Goal: Information Seeking & Learning: Find specific page/section

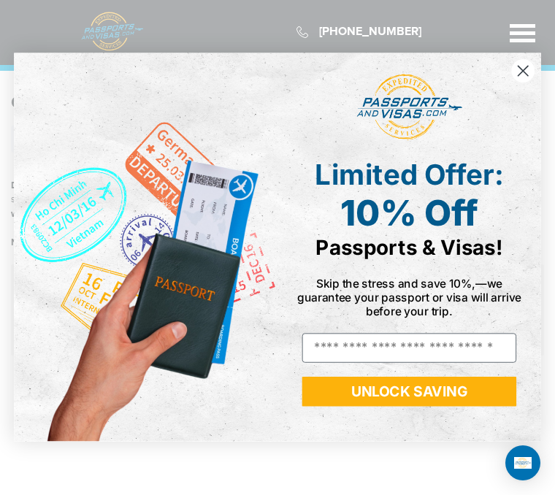
click at [529, 66] on circle "Close dialog" at bounding box center [522, 70] width 23 height 23
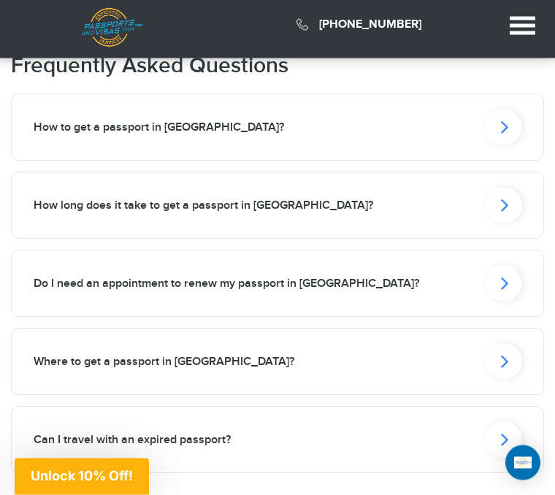
scroll to position [1030, 0]
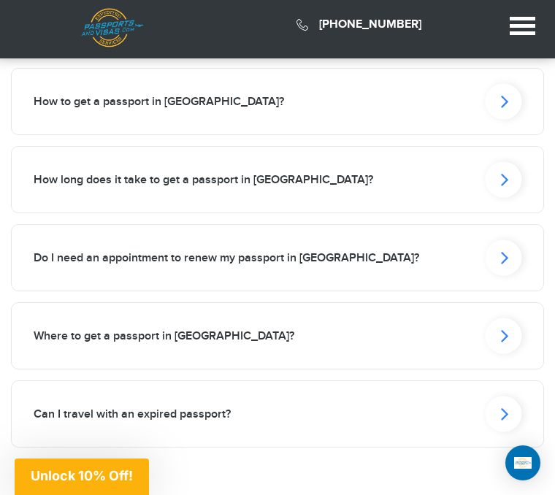
click at [505, 253] on icon at bounding box center [504, 258] width 37 height 36
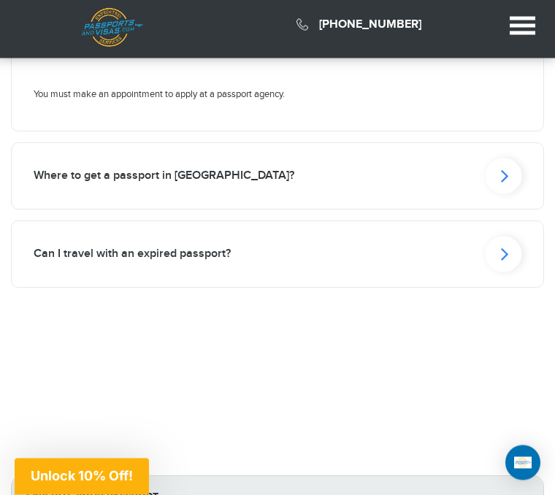
scroll to position [1262, 0]
click at [510, 257] on icon at bounding box center [504, 254] width 37 height 36
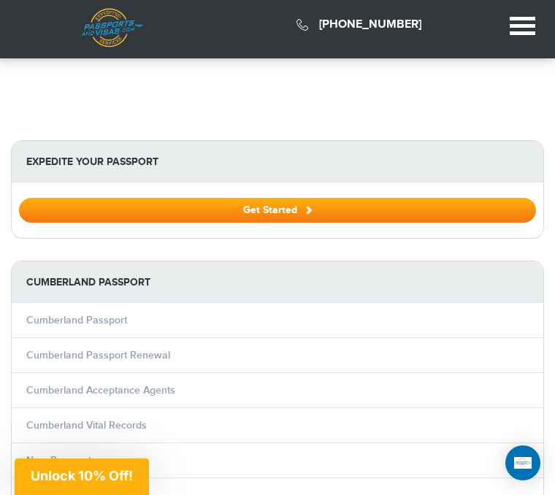
scroll to position [1746, 0]
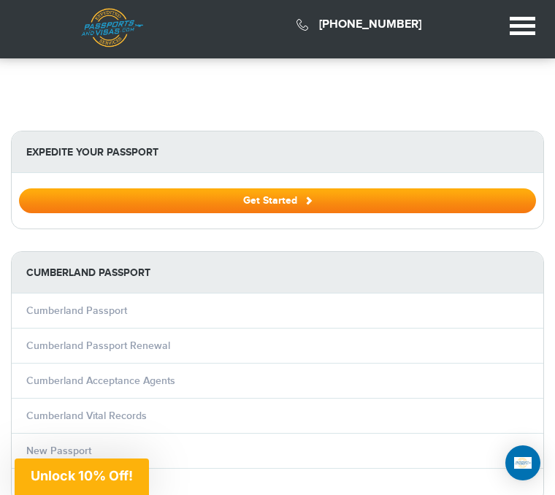
click at [145, 344] on link "Cumberland Passport Renewal" at bounding box center [98, 346] width 144 height 12
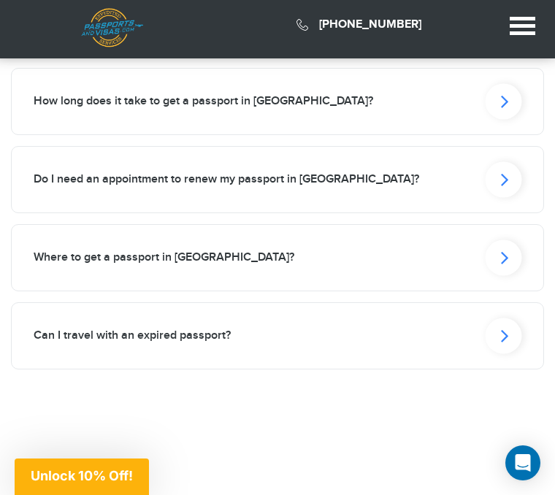
scroll to position [1846, 0]
click at [505, 241] on icon at bounding box center [504, 259] width 37 height 36
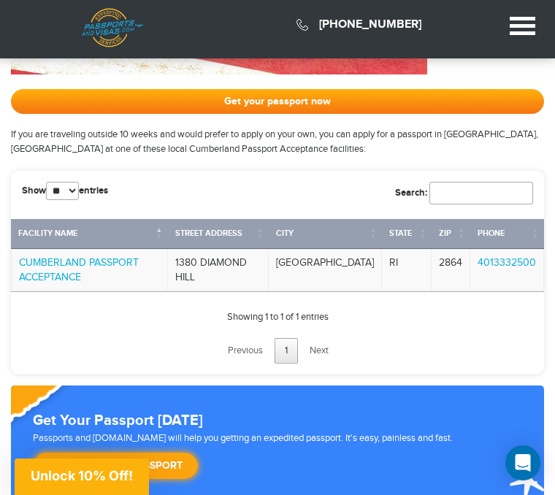
scroll to position [1076, 0]
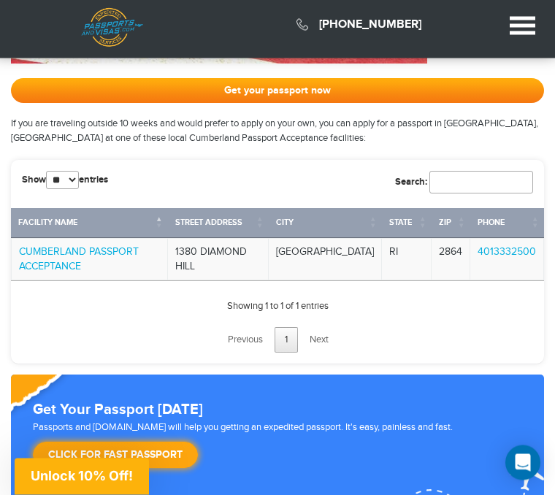
click at [72, 247] on link "CUMBERLAND PASSPORT ACCEPTANCE" at bounding box center [79, 260] width 120 height 26
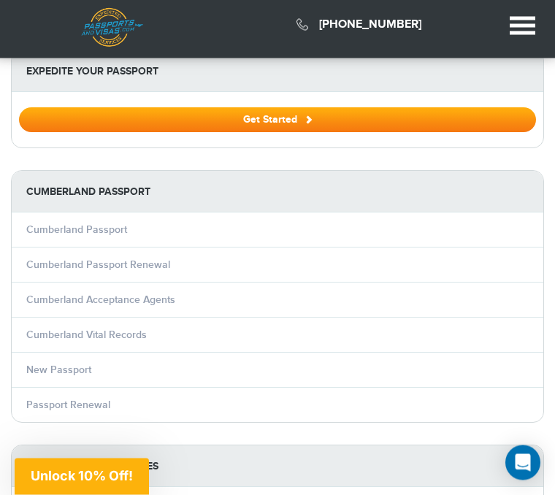
scroll to position [2097, 0]
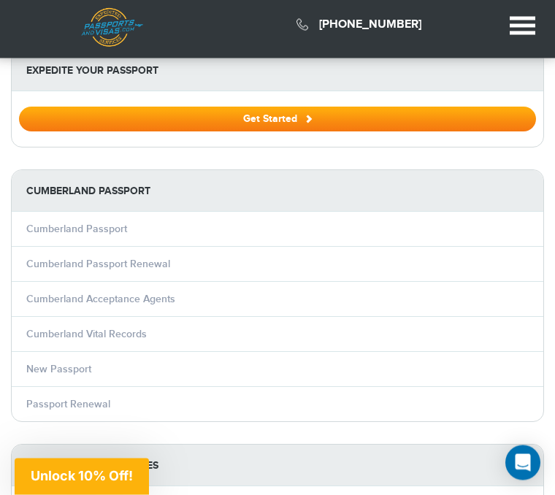
click at [153, 258] on link "Cumberland Passport Renewal" at bounding box center [98, 264] width 144 height 12
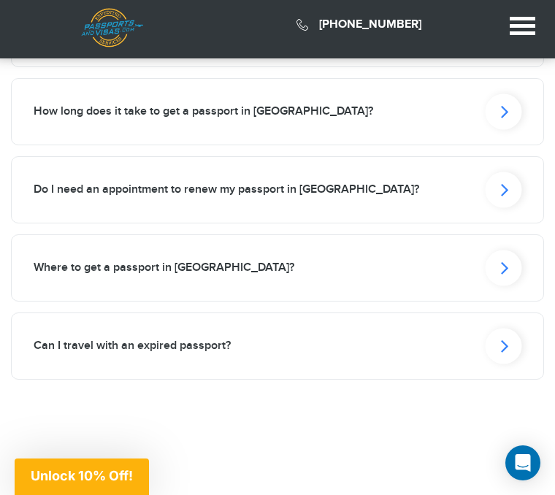
scroll to position [1833, 0]
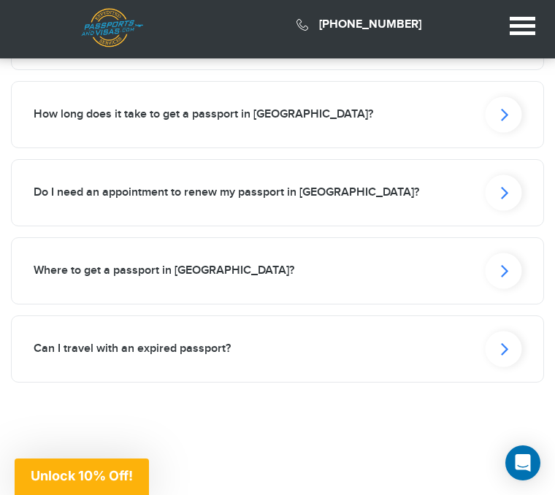
click at [511, 253] on icon at bounding box center [504, 271] width 37 height 36
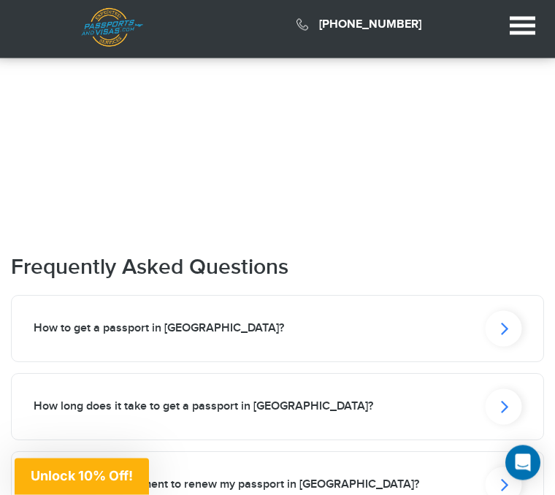
scroll to position [1523, 0]
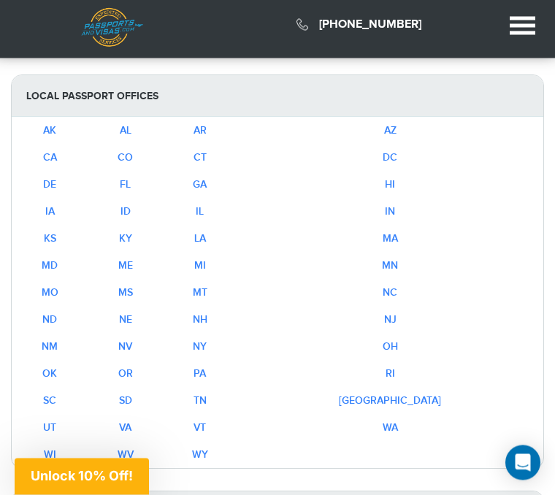
scroll to position [2467, 0]
click at [395, 367] on link "RI" at bounding box center [390, 373] width 9 height 12
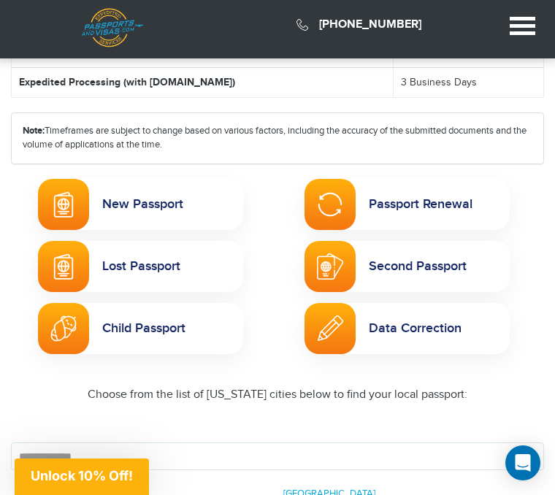
scroll to position [488, 0]
click at [429, 218] on link "Passport Renewal" at bounding box center [406, 205] width 205 height 51
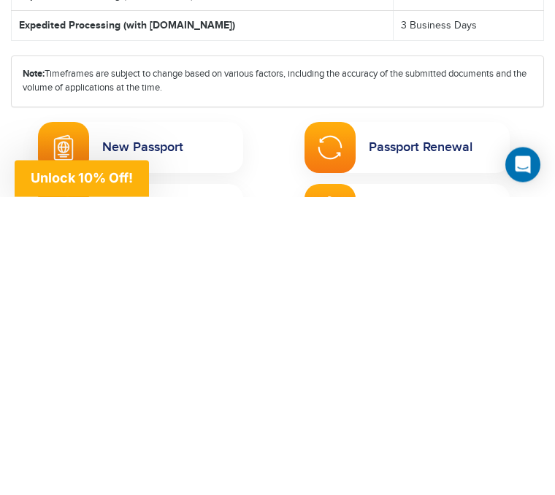
scroll to position [545, 0]
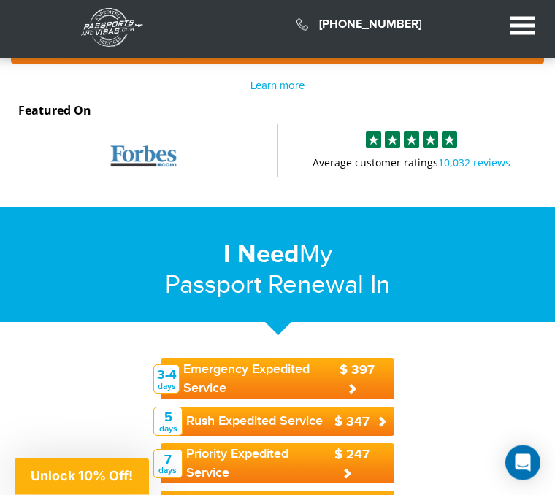
scroll to position [162, 0]
